Goal: Information Seeking & Learning: Check status

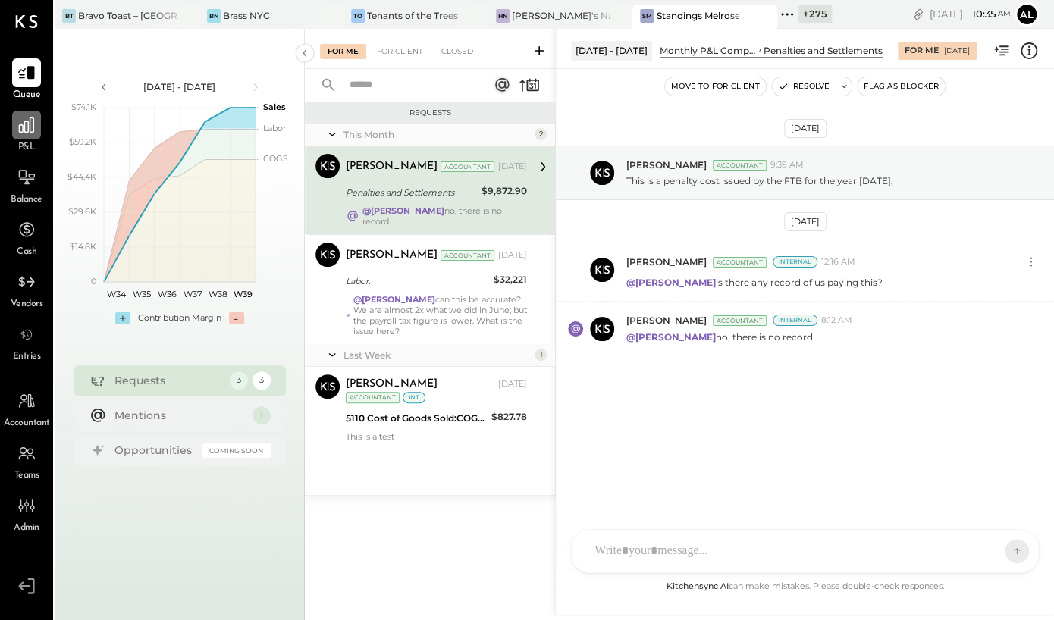
click at [19, 134] on div at bounding box center [26, 125] width 29 height 29
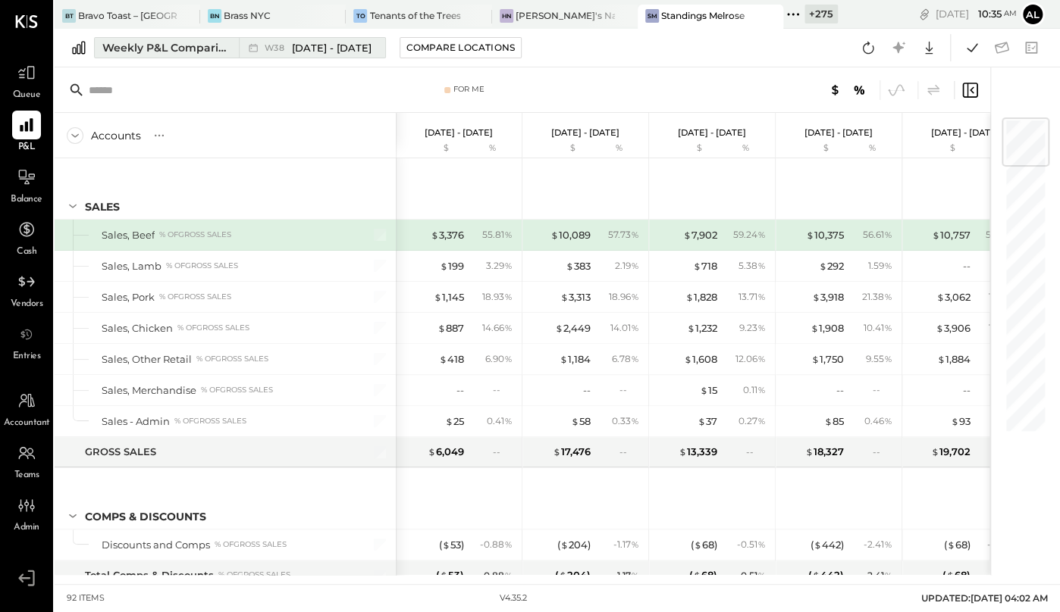
click at [175, 46] on div "Weekly P&L Comparison" at bounding box center [165, 47] width 127 height 15
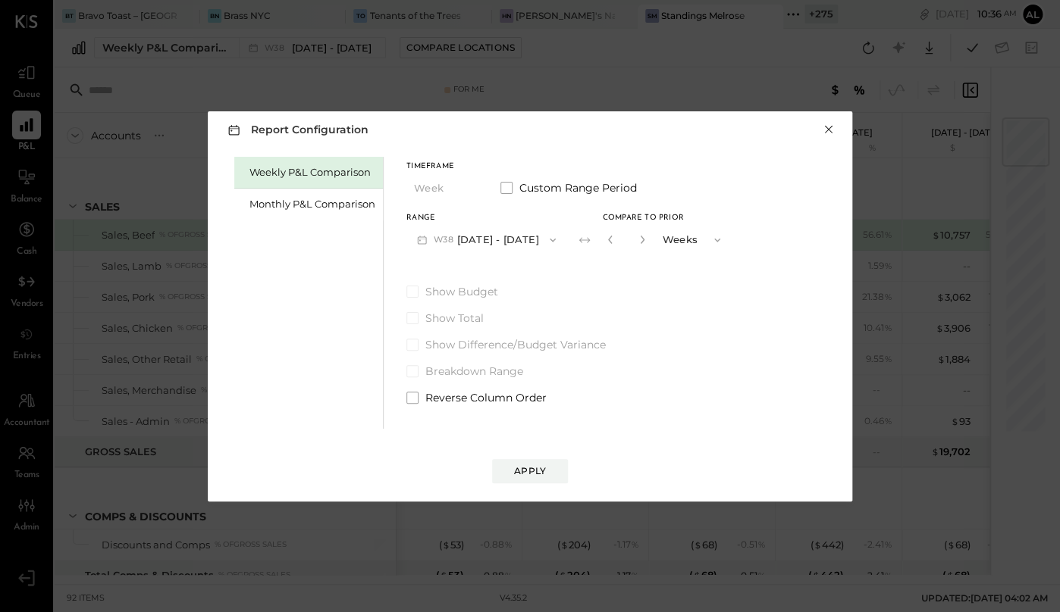
click at [828, 133] on button "×" at bounding box center [829, 129] width 14 height 15
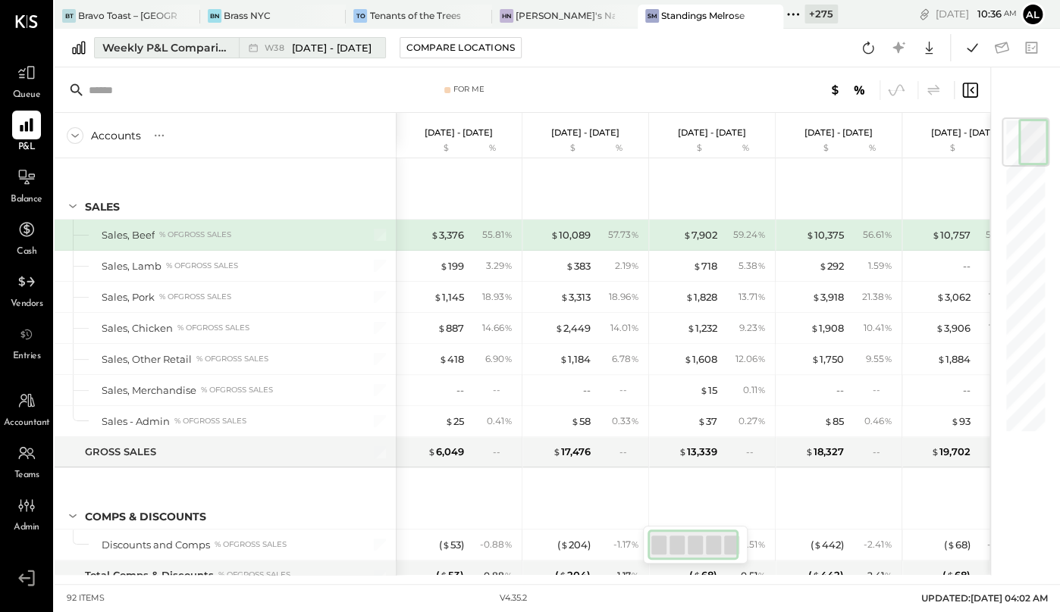
click at [326, 52] on span "[DATE] - [DATE]" at bounding box center [332, 48] width 80 height 14
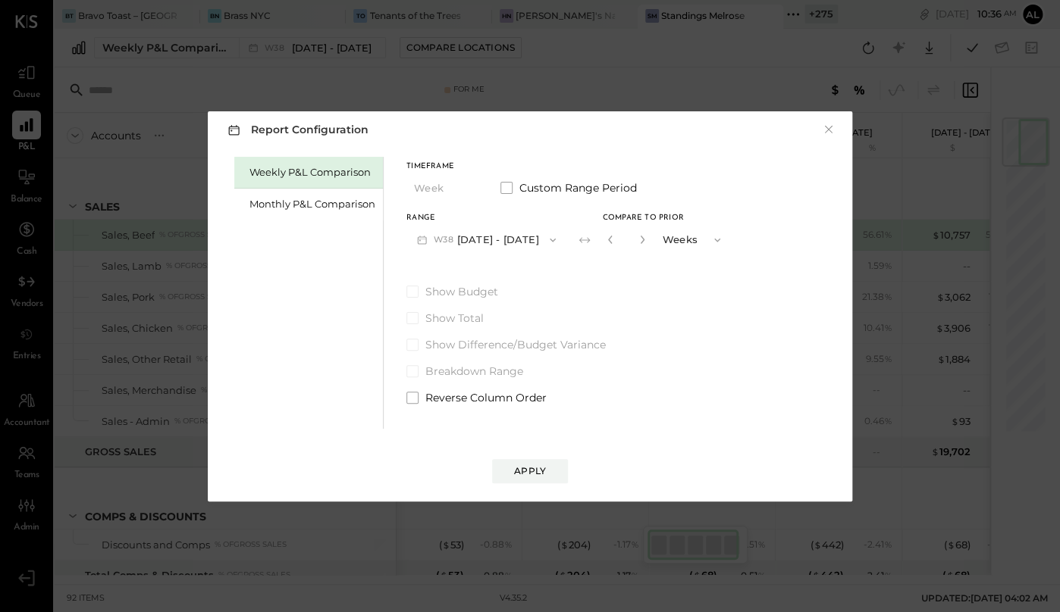
click at [515, 243] on button "W38 [DATE] - [DATE]" at bounding box center [486, 240] width 160 height 28
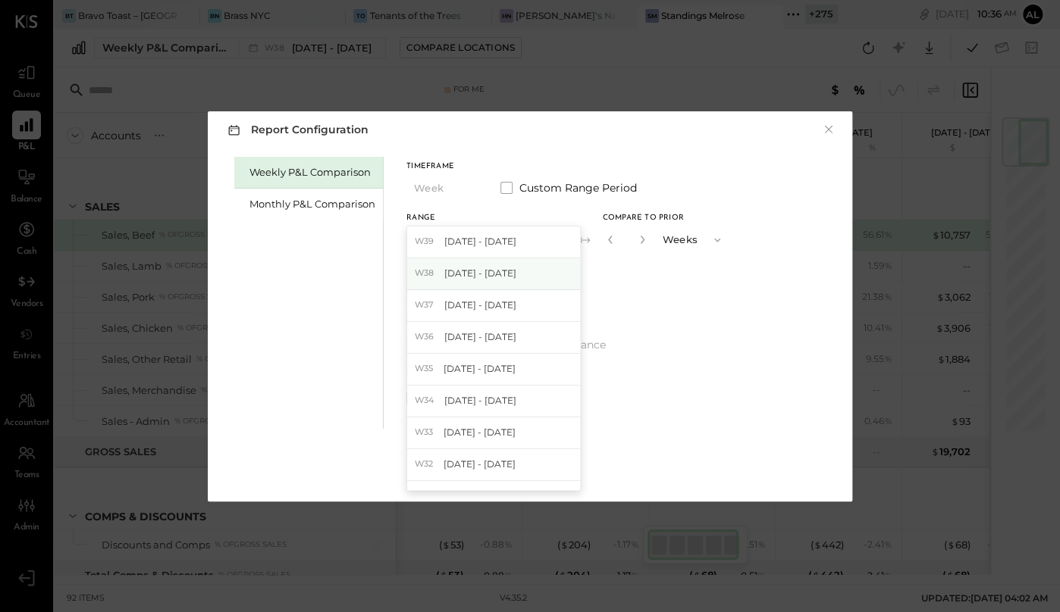
click at [508, 274] on span "[DATE] - [DATE]" at bounding box center [480, 273] width 72 height 13
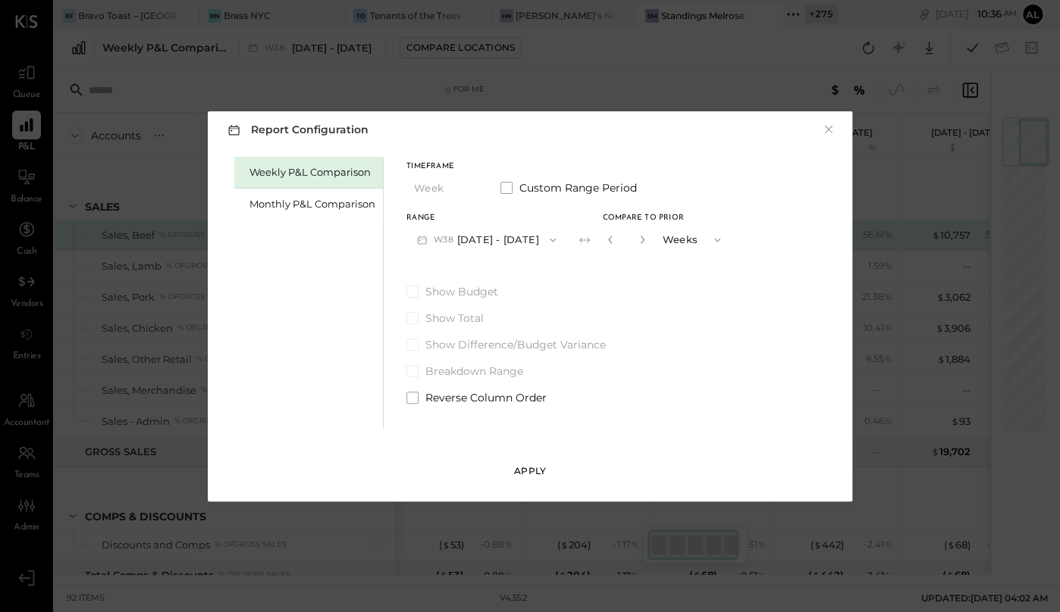
click at [534, 465] on div "Apply" at bounding box center [530, 471] width 32 height 13
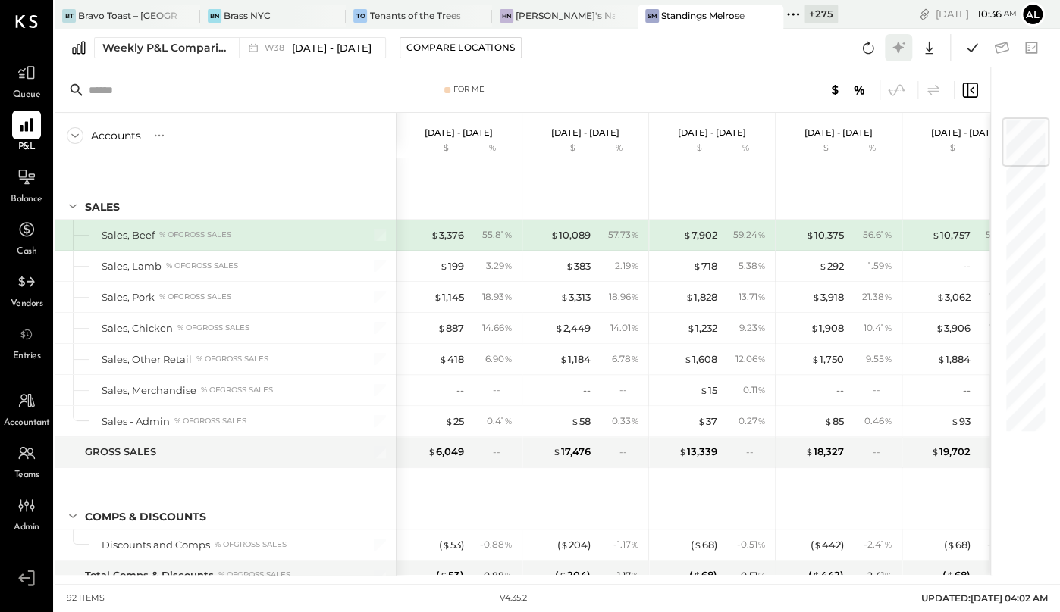
click at [892, 49] on icon at bounding box center [898, 48] width 20 height 20
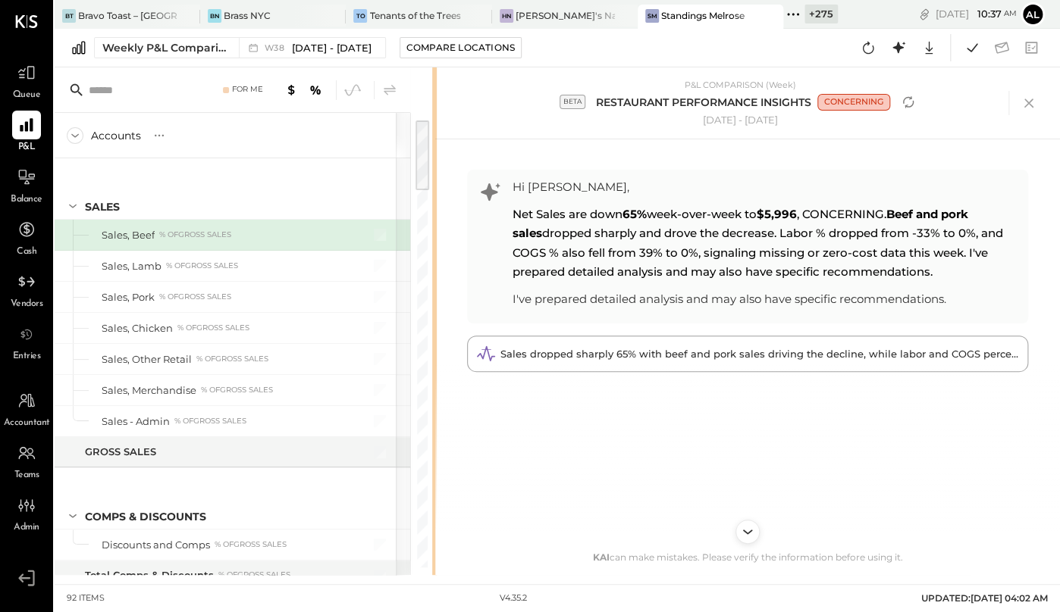
drag, startPoint x: 759, startPoint y: 133, endPoint x: 435, endPoint y: 172, distance: 326.0
click at [435, 172] on div "For Me Accounts S % GL [DATE] - [DATE] $ % [DATE] - [DATE] $ % [DATE] - [DATE] …" at bounding box center [557, 321] width 1005 height 508
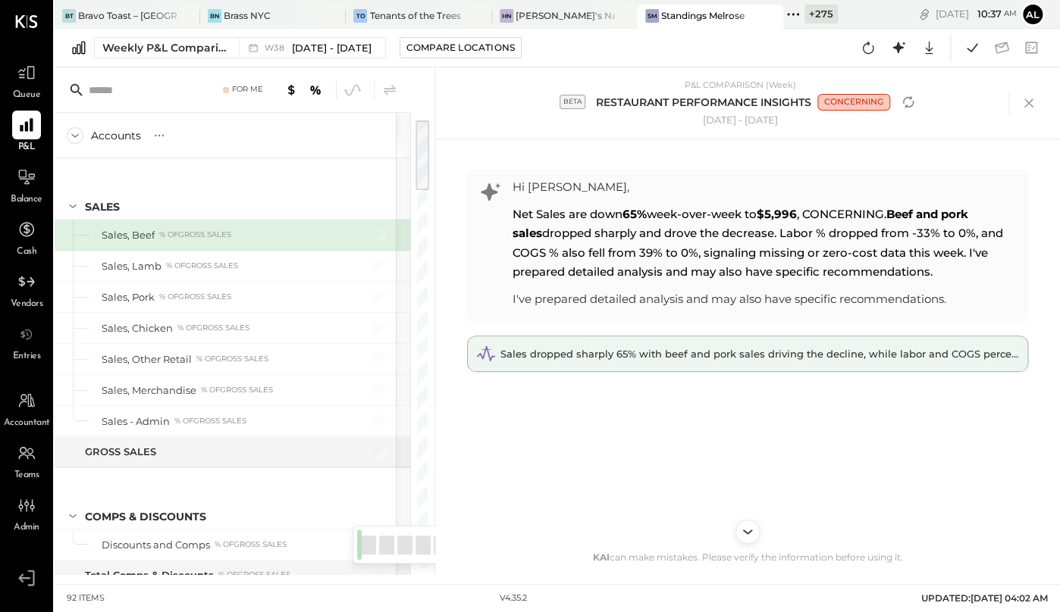
click at [729, 344] on div "Sales dropped sharply 65% with beef and pork sales driving the decline, while l…" at bounding box center [747, 354] width 559 height 35
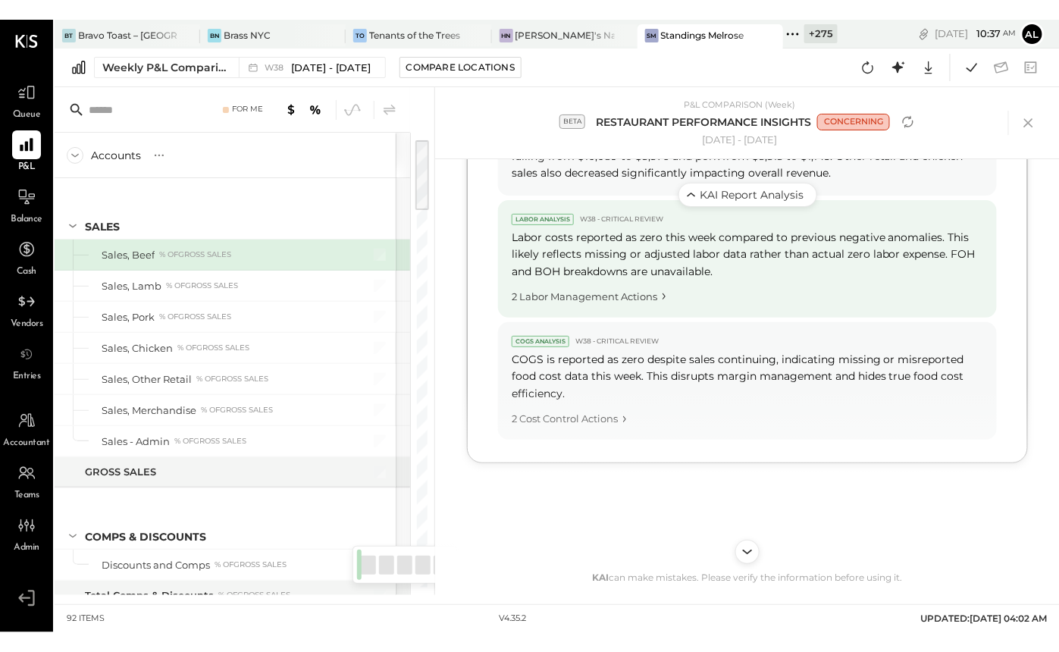
scroll to position [882, 0]
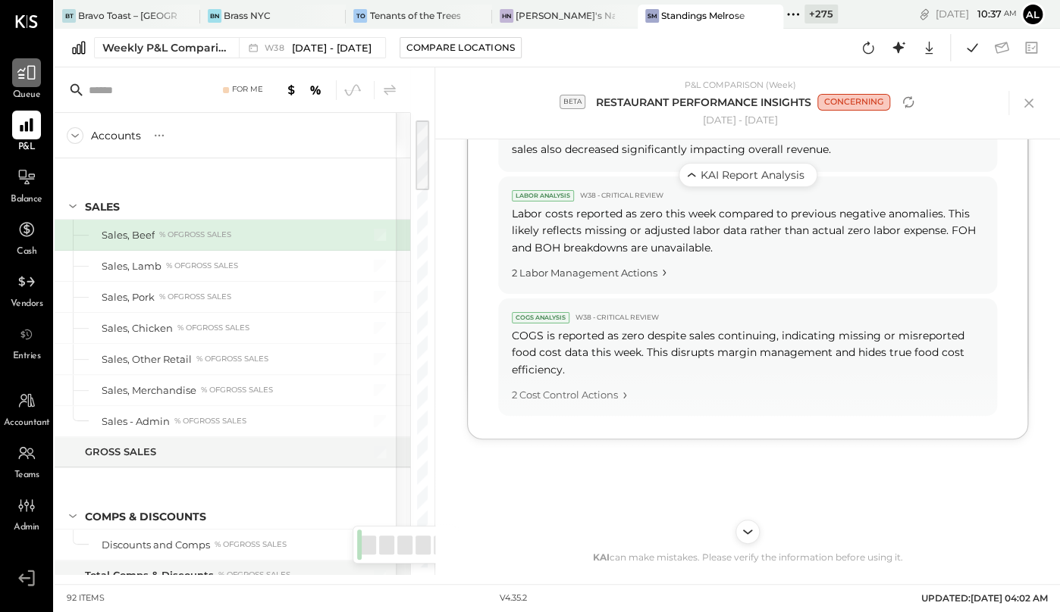
click at [27, 66] on icon at bounding box center [27, 73] width 20 height 20
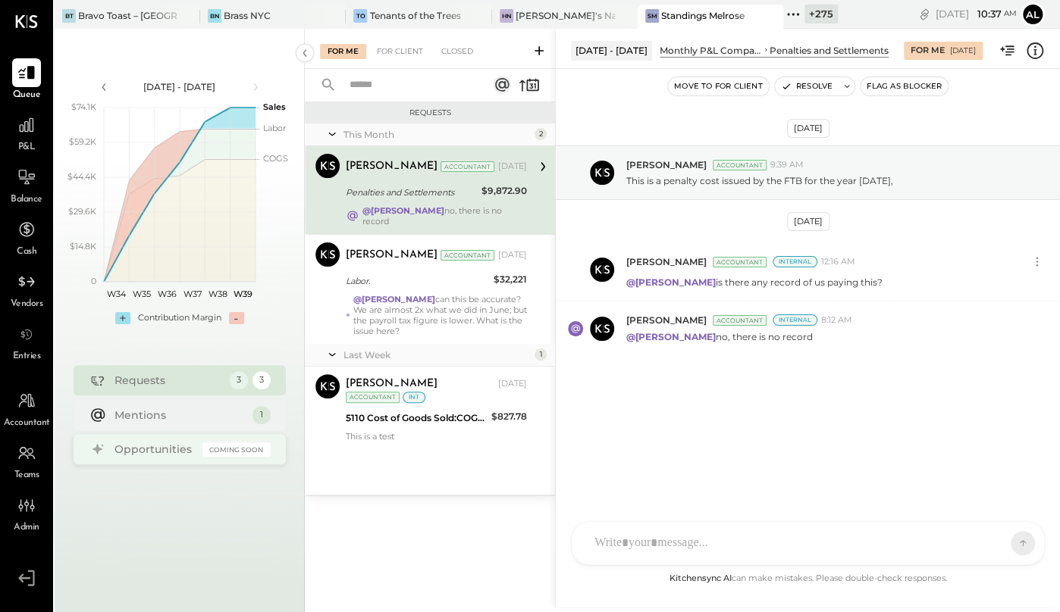
click at [151, 454] on div "Opportunities" at bounding box center [154, 449] width 80 height 15
click at [654, 544] on div "AR [PERSON_NAME] E [PERSON_NAME] ID [PERSON_NAME] Del [PERSON_NAME] AR [PERSON_…" at bounding box center [808, 543] width 474 height 44
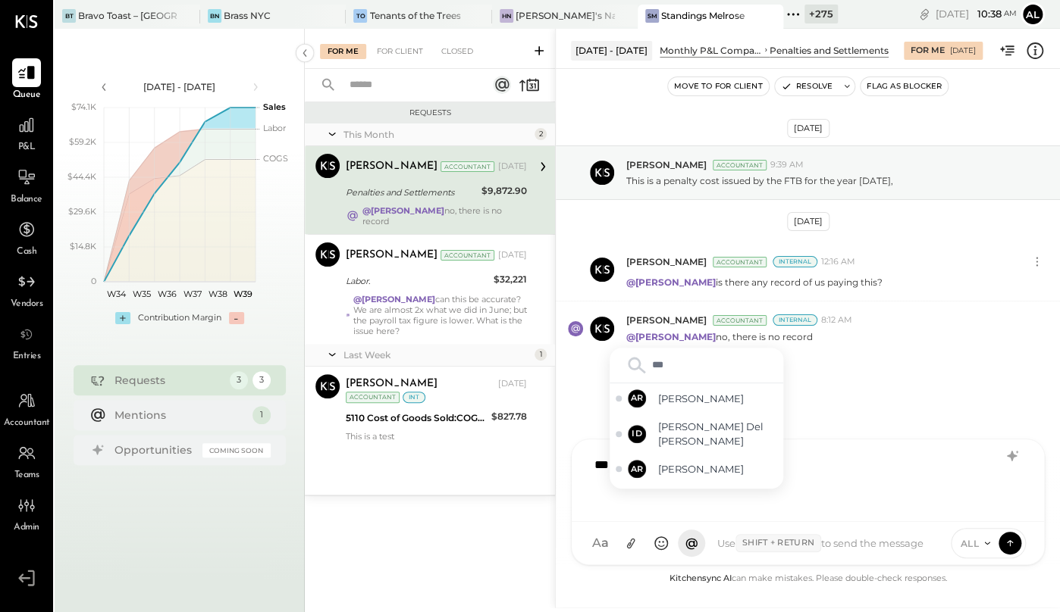
type input "****"
click at [675, 410] on span "[PERSON_NAME]" at bounding box center [717, 413] width 119 height 14
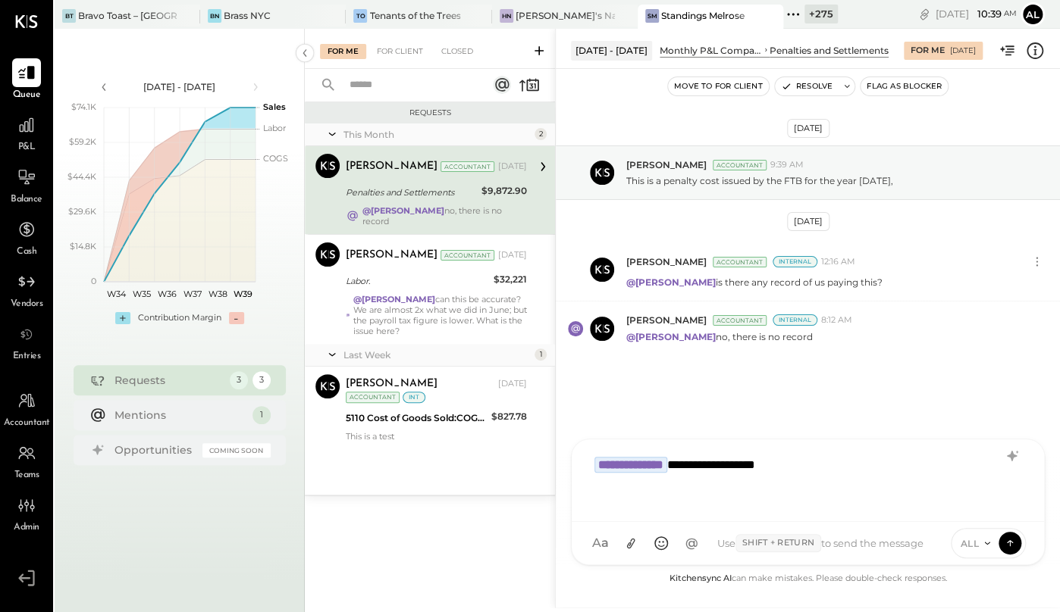
click at [786, 470] on div "**********" at bounding box center [808, 479] width 442 height 61
